Goal: Task Accomplishment & Management: Manage account settings

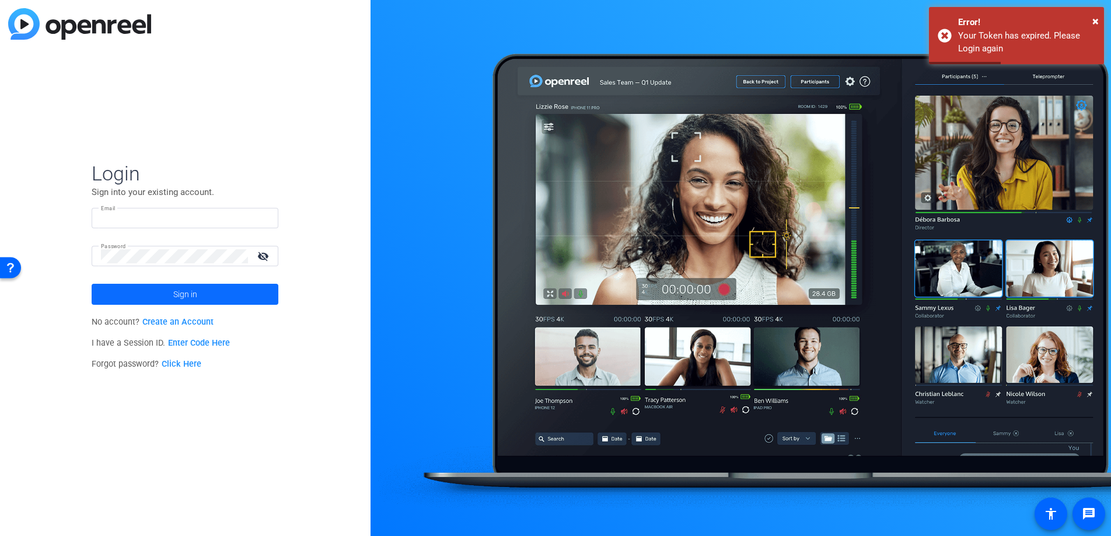
type input "[PERSON_NAME][EMAIL_ADDRESS][PERSON_NAME][DOMAIN_NAME]"
click at [194, 298] on span "Sign in" at bounding box center [185, 293] width 24 height 29
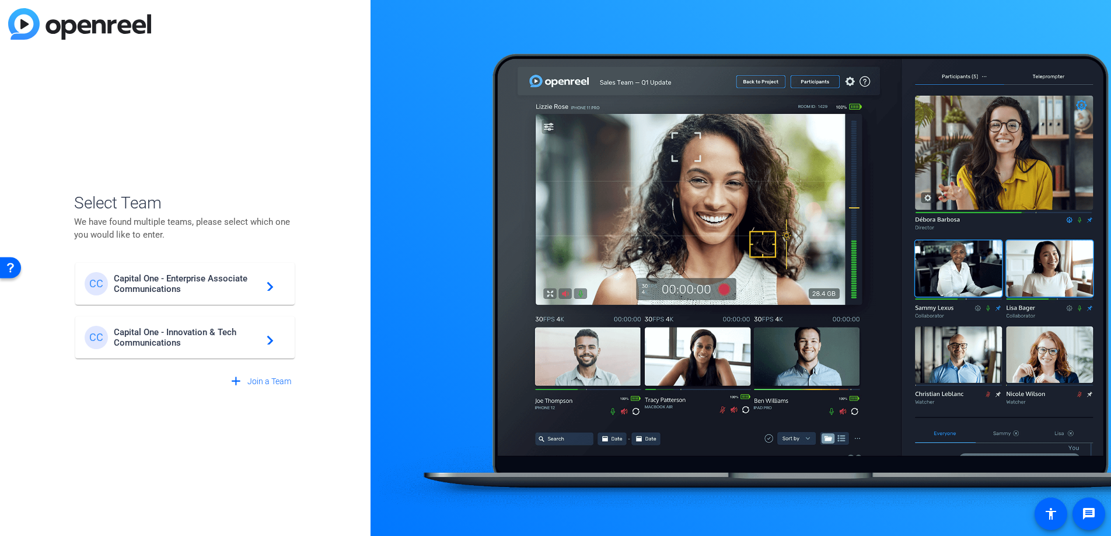
click at [270, 285] on mat-icon "navigate_next" at bounding box center [267, 284] width 14 height 14
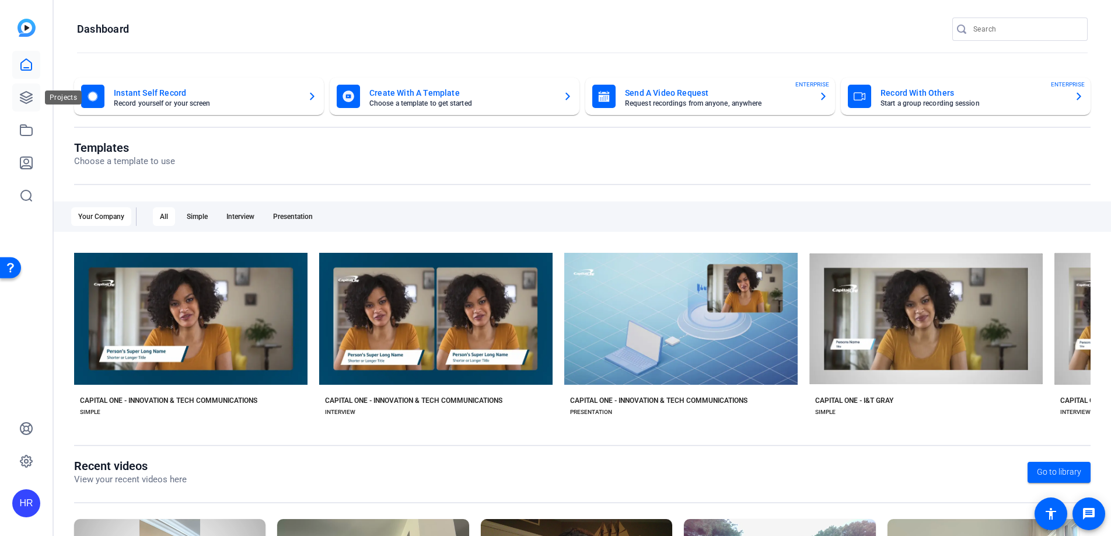
click at [24, 99] on icon at bounding box center [26, 98] width 12 height 12
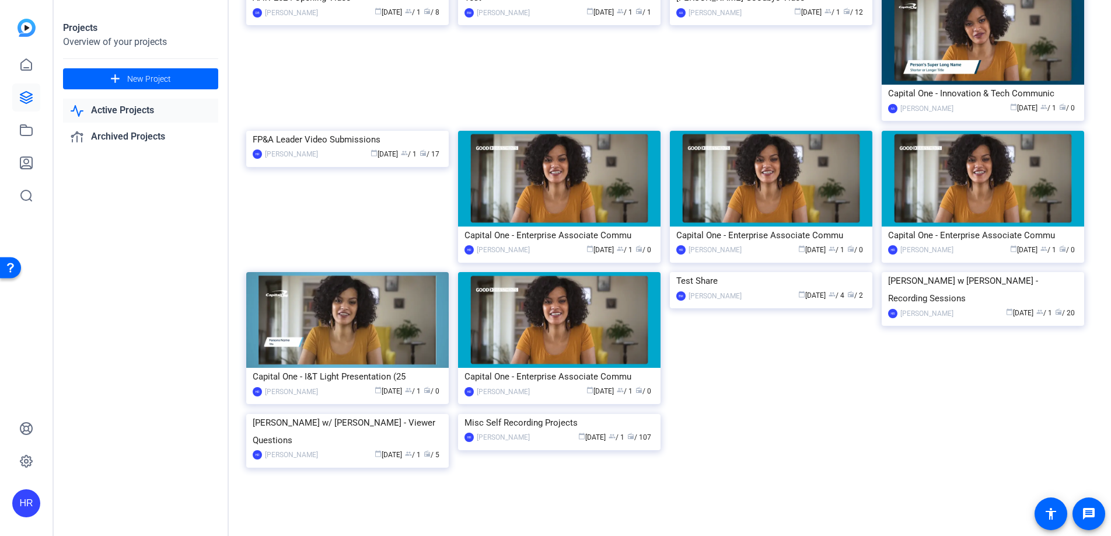
scroll to position [2721, 0]
click at [557, 414] on img at bounding box center [559, 414] width 202 height 0
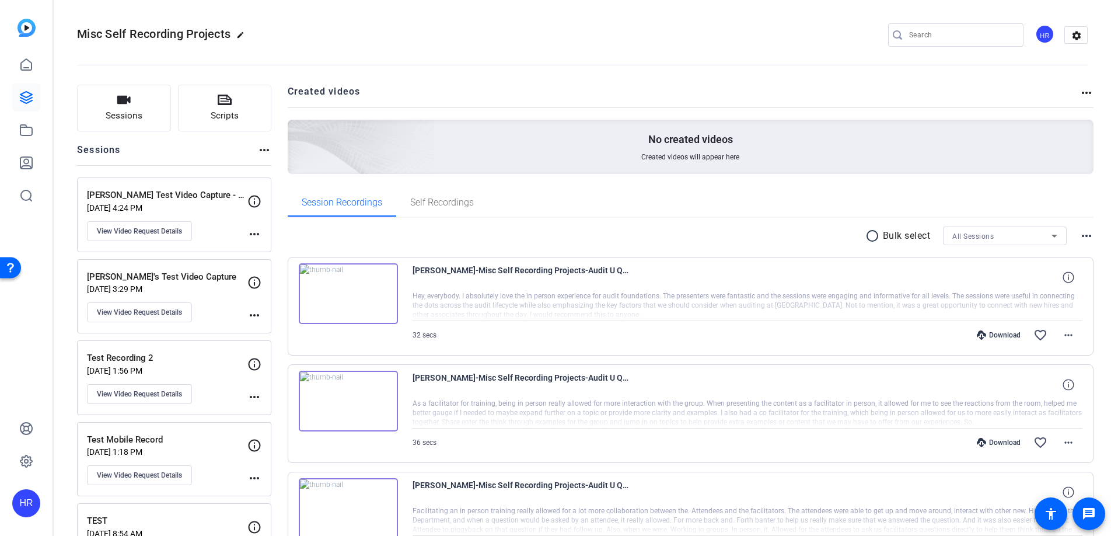
click at [152, 203] on p "[DATE] 4:24 PM" at bounding box center [167, 207] width 160 height 9
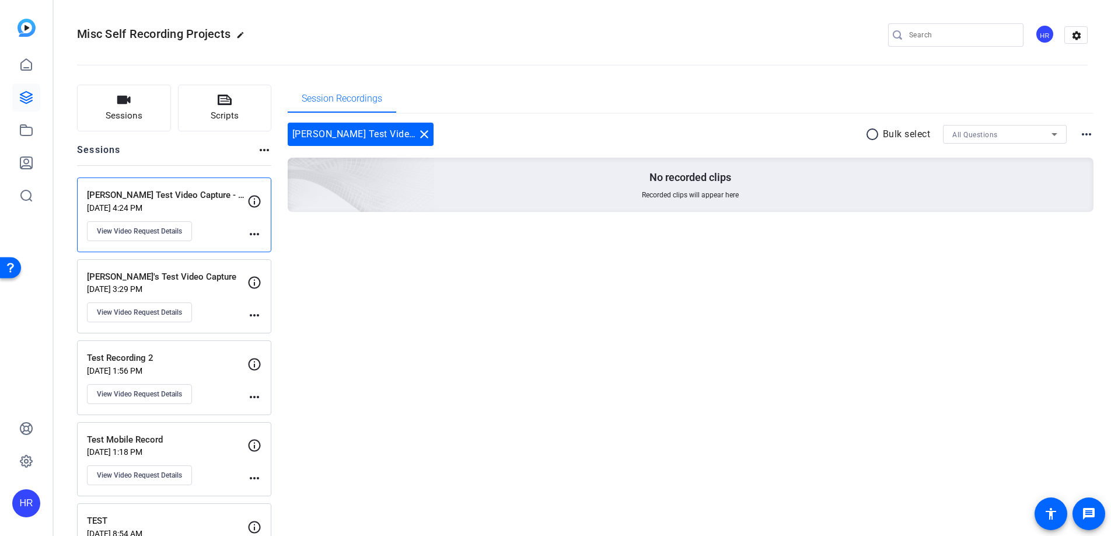
click at [120, 288] on p "[DATE] 3:29 PM" at bounding box center [167, 288] width 160 height 9
click at [103, 197] on p "[PERSON_NAME] Test Video Capture - OpenReel" at bounding box center [167, 194] width 160 height 13
click at [111, 359] on p "Test Recording 2" at bounding box center [167, 357] width 160 height 13
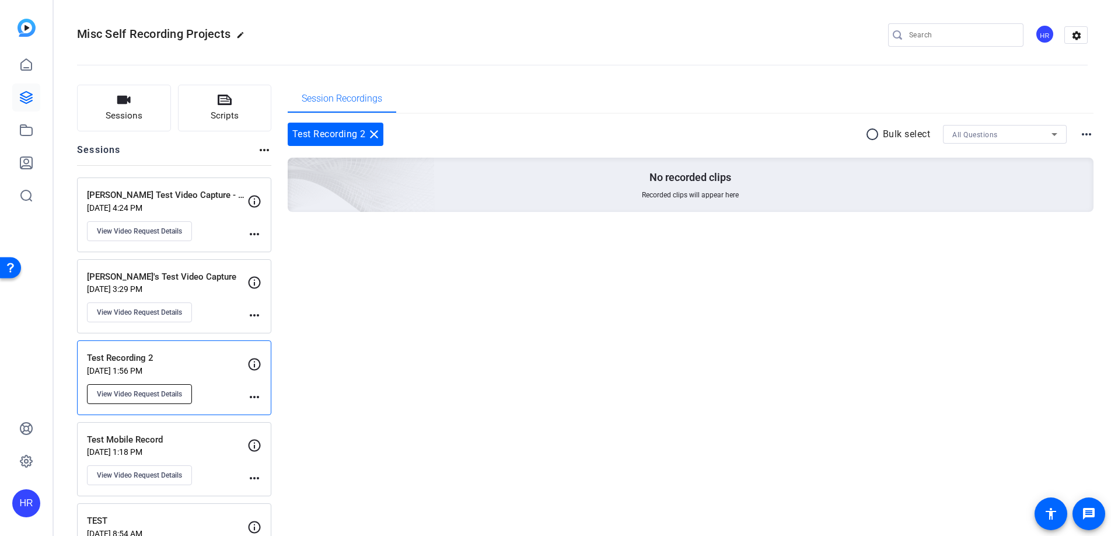
click at [143, 392] on span "View Video Request Details" at bounding box center [139, 393] width 85 height 9
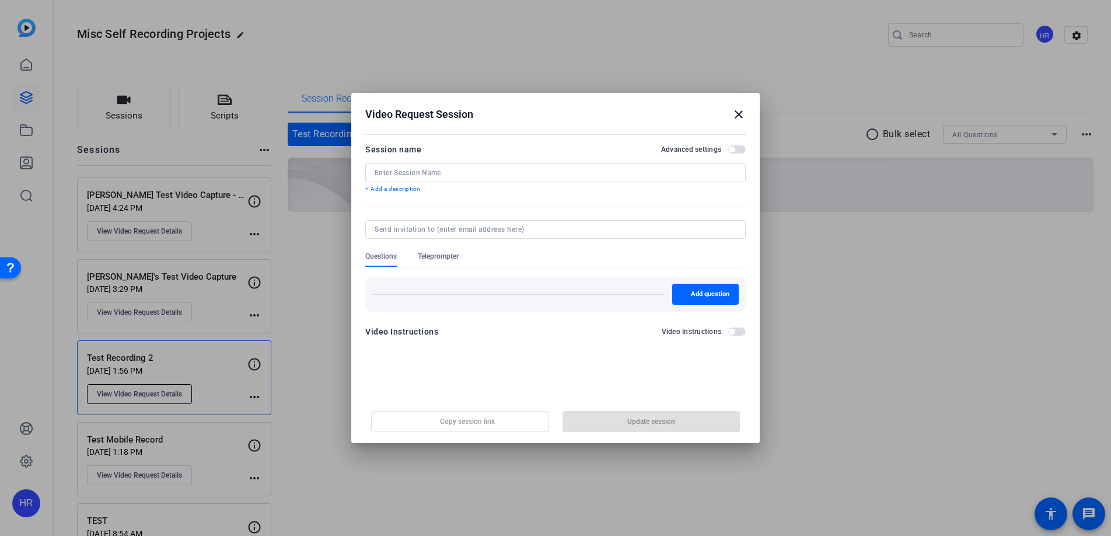
type input "Test Recording 2"
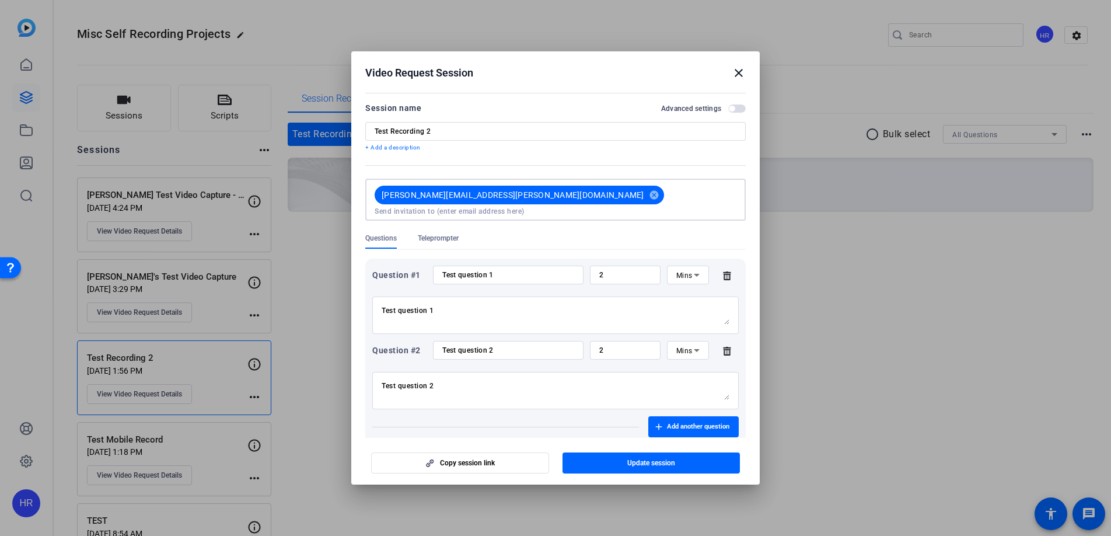
click at [543, 207] on input at bounding box center [556, 211] width 362 height 9
click at [668, 463] on span "Update session" at bounding box center [651, 462] width 48 height 9
click at [644, 193] on mat-icon "cancel" at bounding box center [654, 195] width 20 height 11
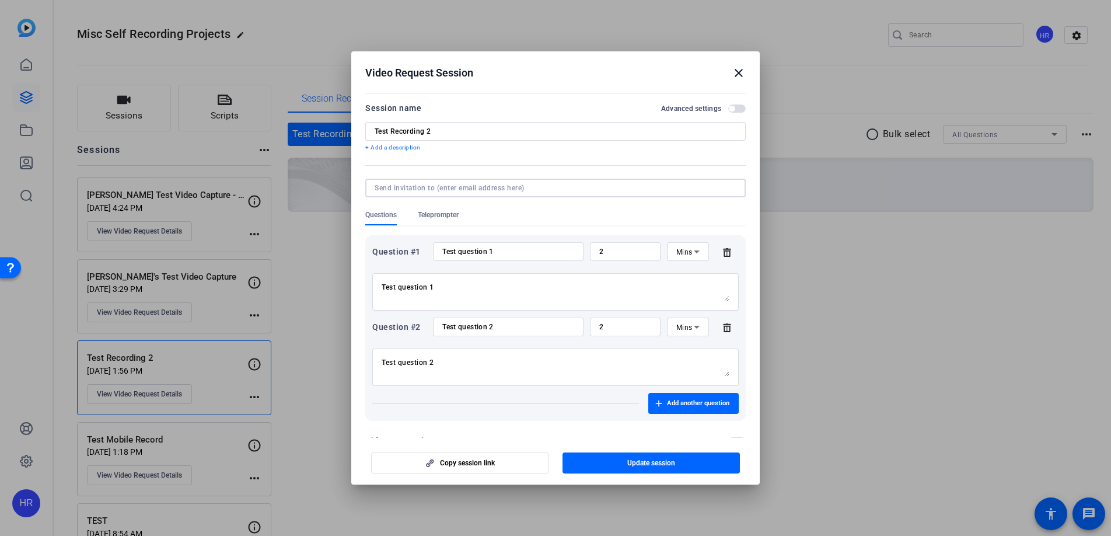
click at [475, 188] on input at bounding box center [553, 187] width 357 height 9
click at [664, 456] on span "button" at bounding box center [651, 463] width 178 height 28
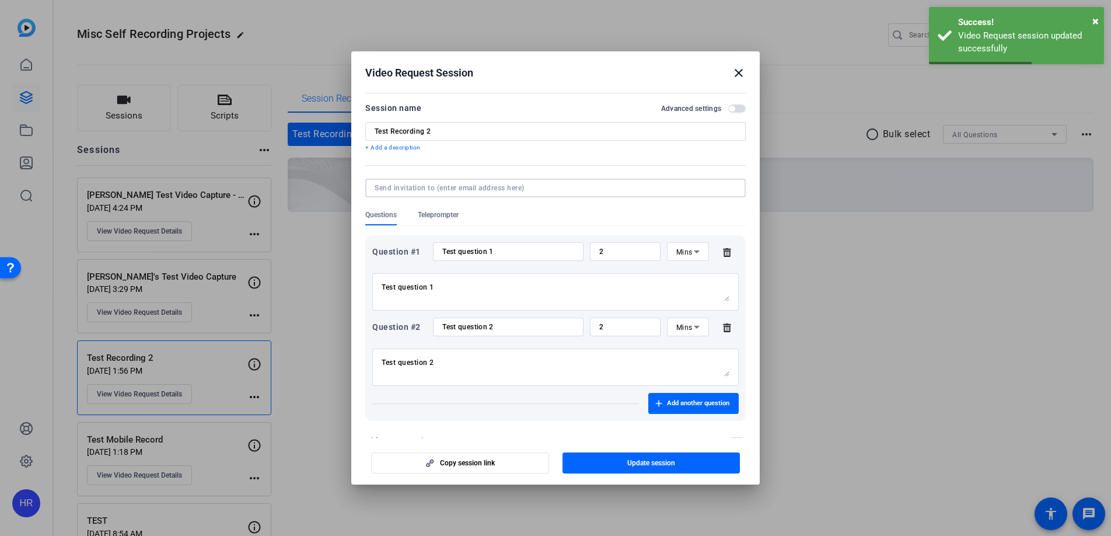
click at [467, 192] on input at bounding box center [553, 187] width 357 height 9
type input "[PERSON_NAME][EMAIL_ADDRESS][PERSON_NAME][DOMAIN_NAME]"
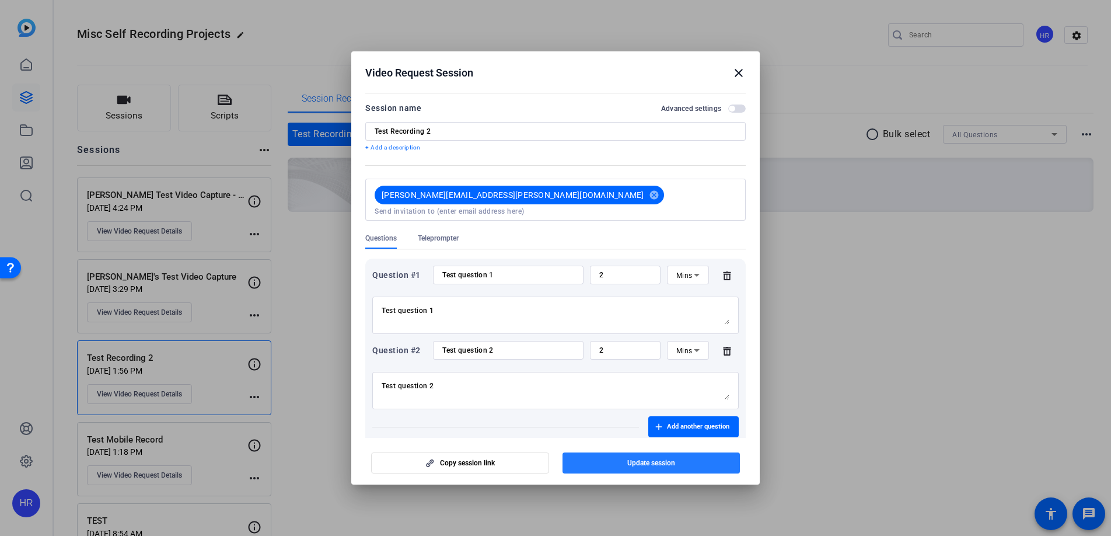
click at [651, 460] on span "Update session" at bounding box center [651, 462] width 48 height 9
click at [739, 72] on mat-icon "close" at bounding box center [739, 73] width 14 height 14
